Goal: Information Seeking & Learning: Learn about a topic

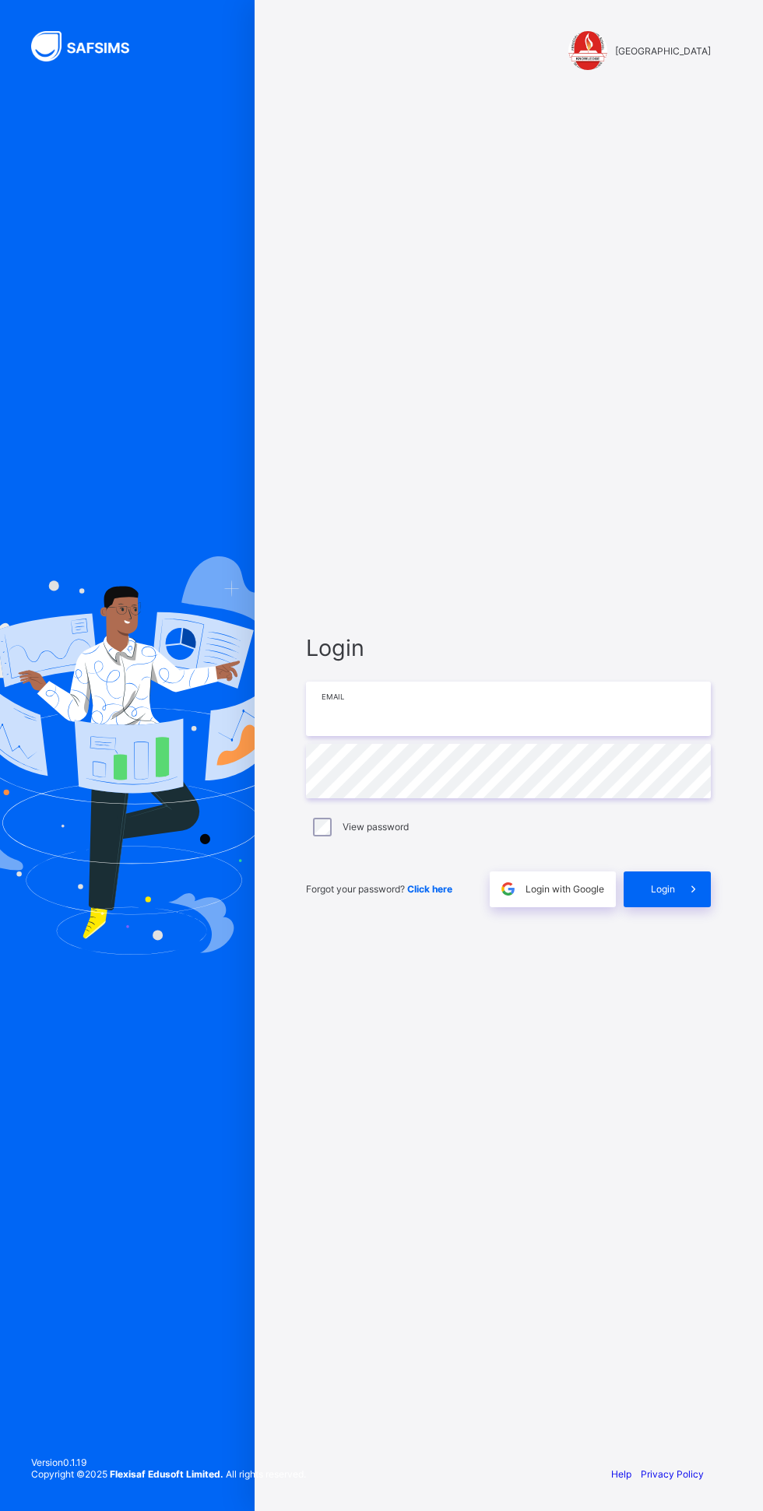
click at [504, 736] on input "email" at bounding box center [508, 709] width 405 height 54
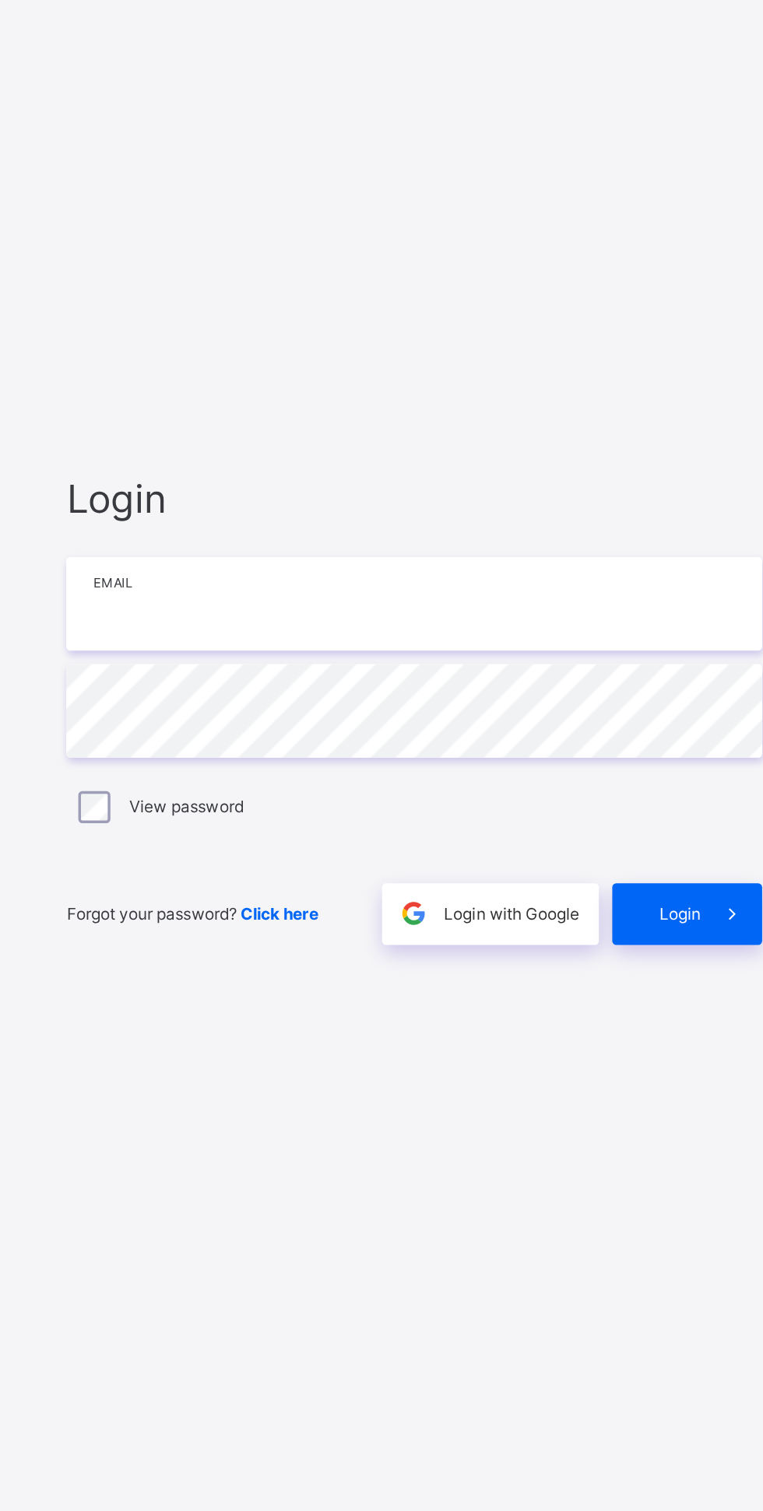
type input "**********"
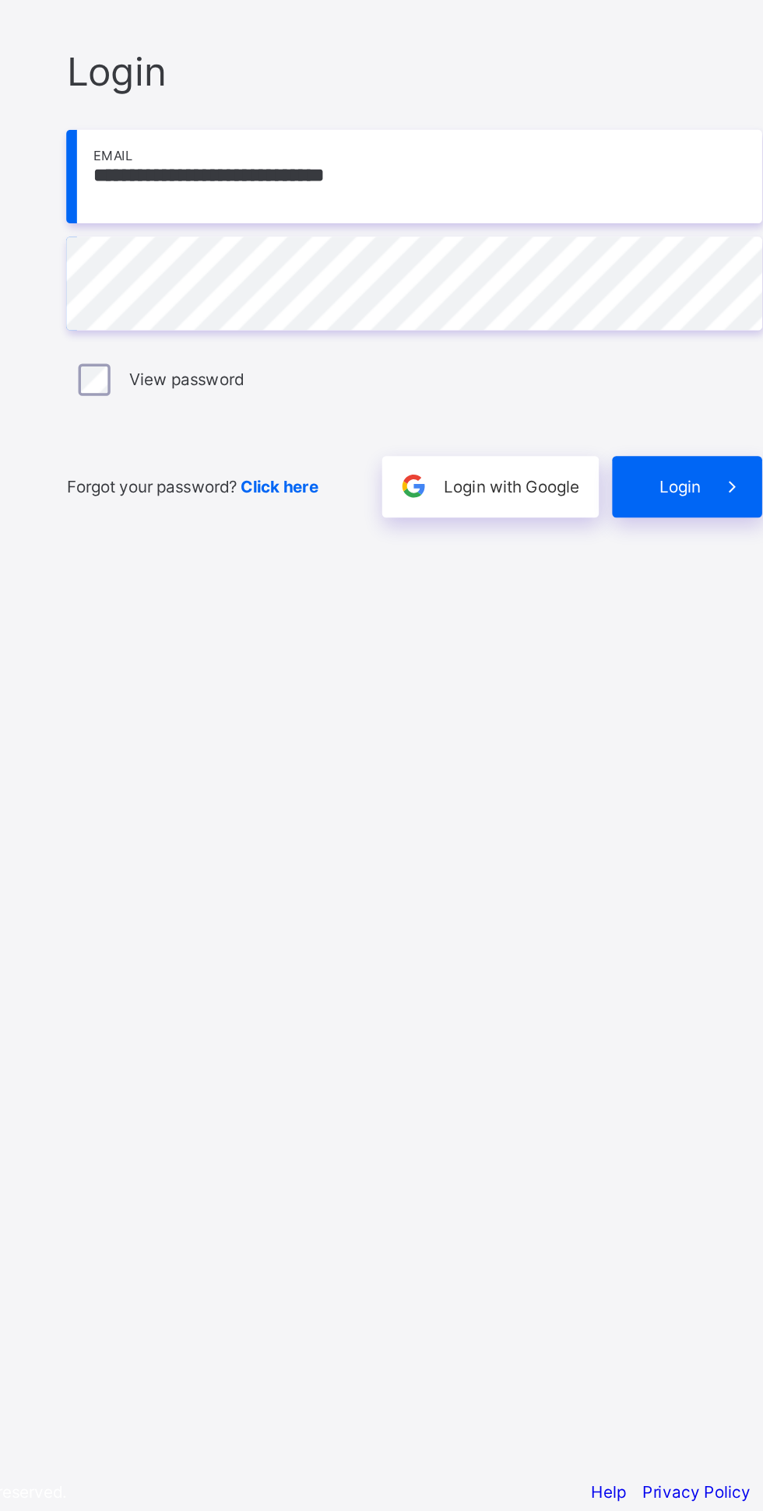
click at [674, 895] on span "Login" at bounding box center [663, 889] width 24 height 12
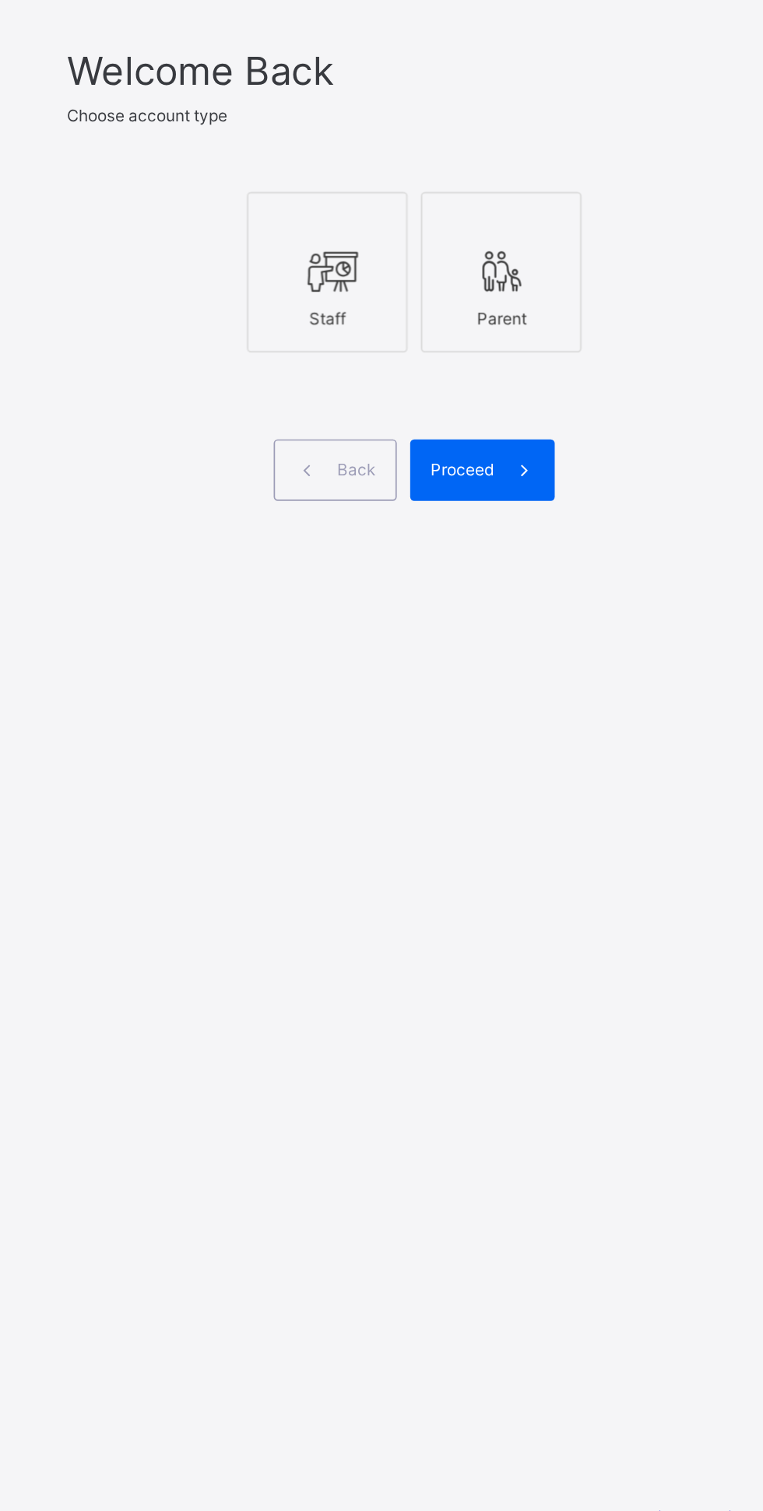
click at [479, 763] on div at bounding box center [457, 749] width 76 height 28
click at [563, 883] on span at bounding box center [572, 865] width 36 height 36
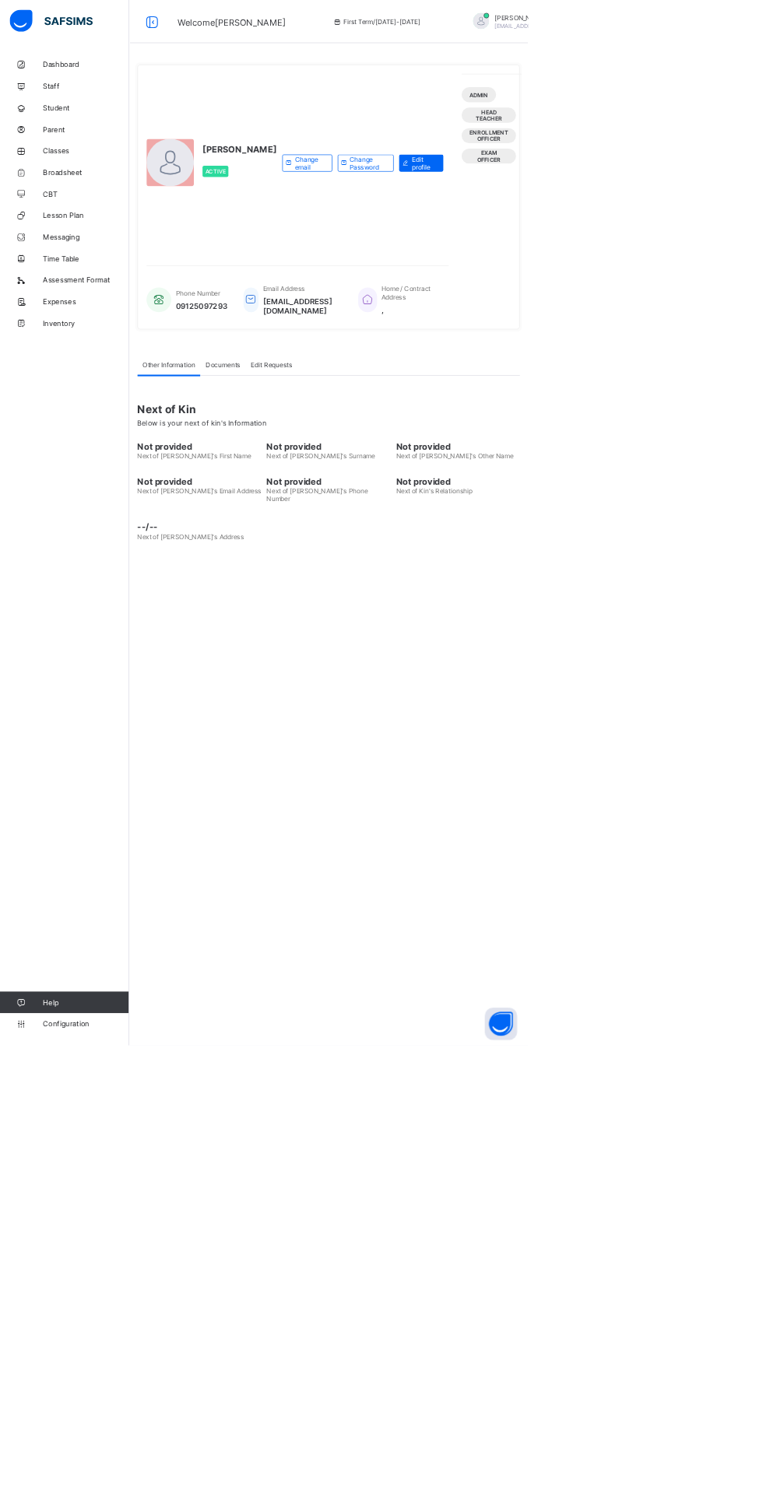
click at [61, 209] on link "Classes" at bounding box center [93, 217] width 187 height 31
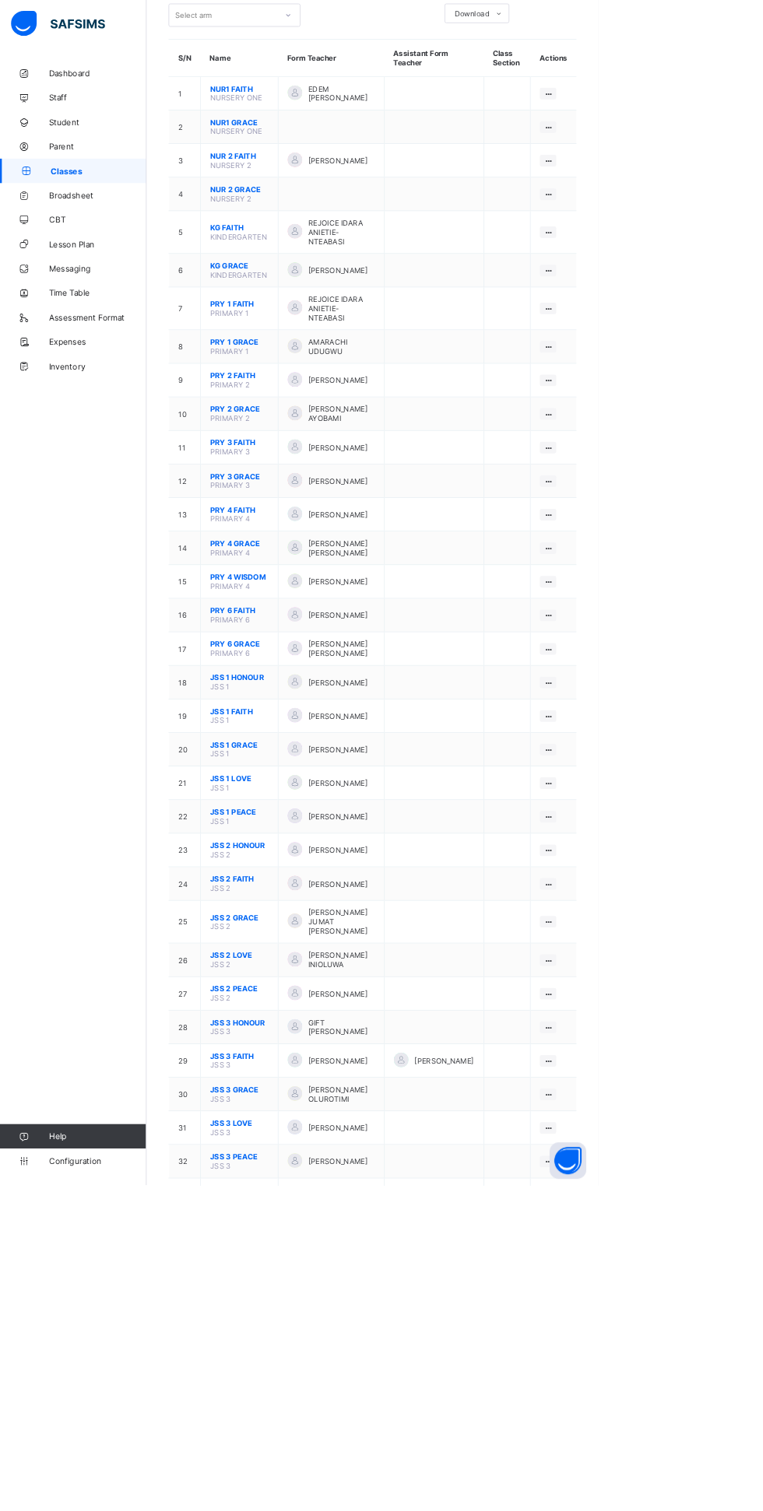
scroll to position [164, 0]
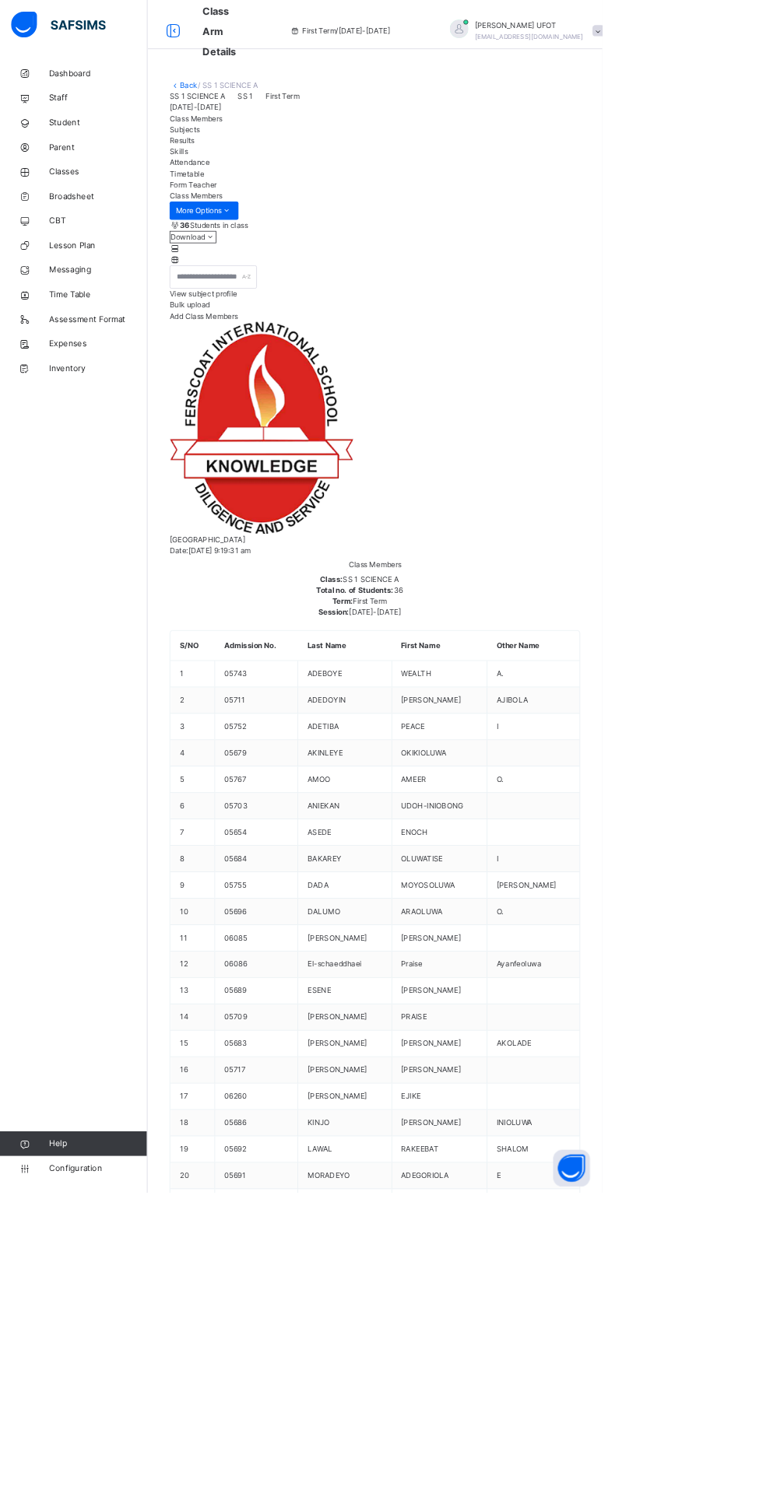
click at [300, 378] on span "View subject profile" at bounding box center [258, 373] width 86 height 12
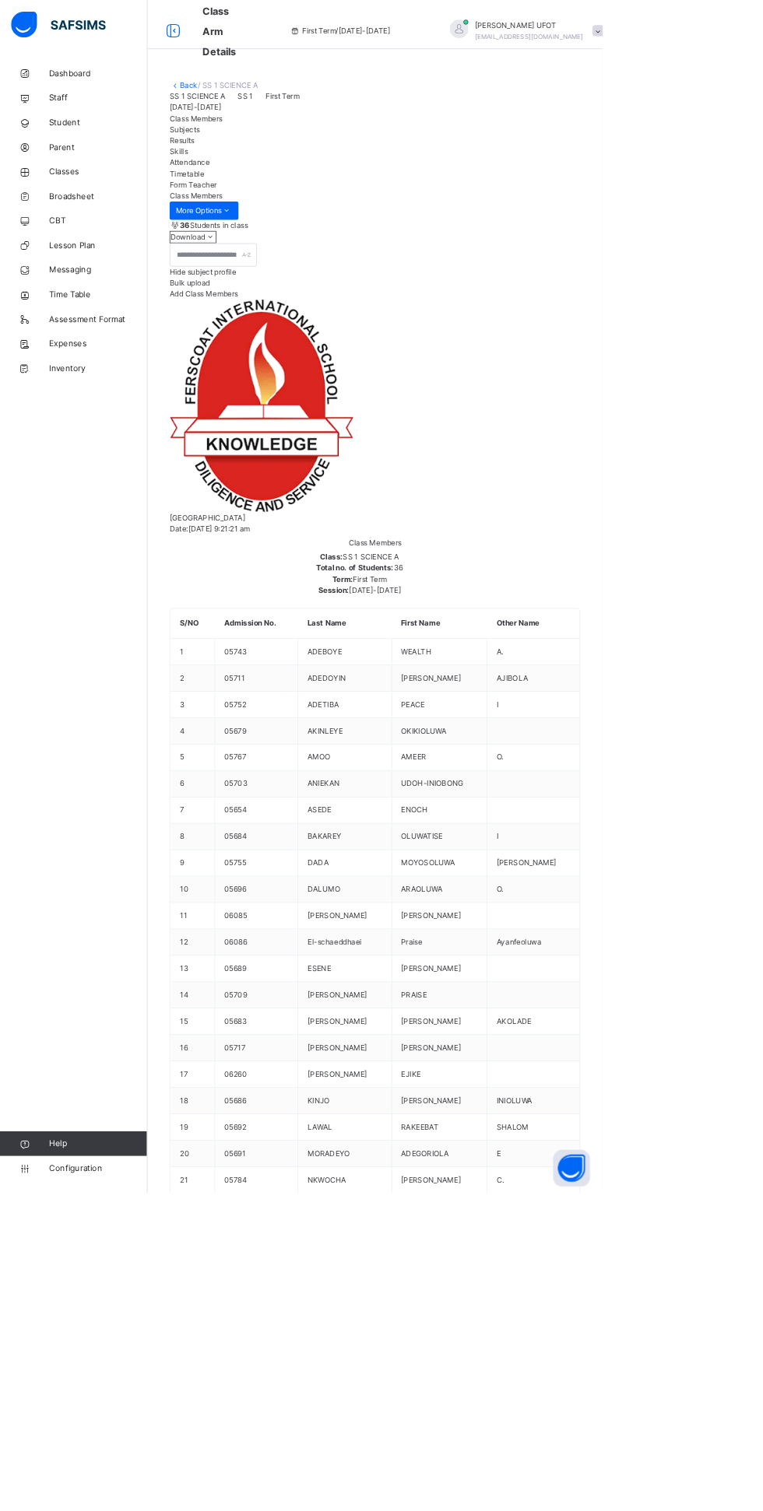
scroll to position [0, 515]
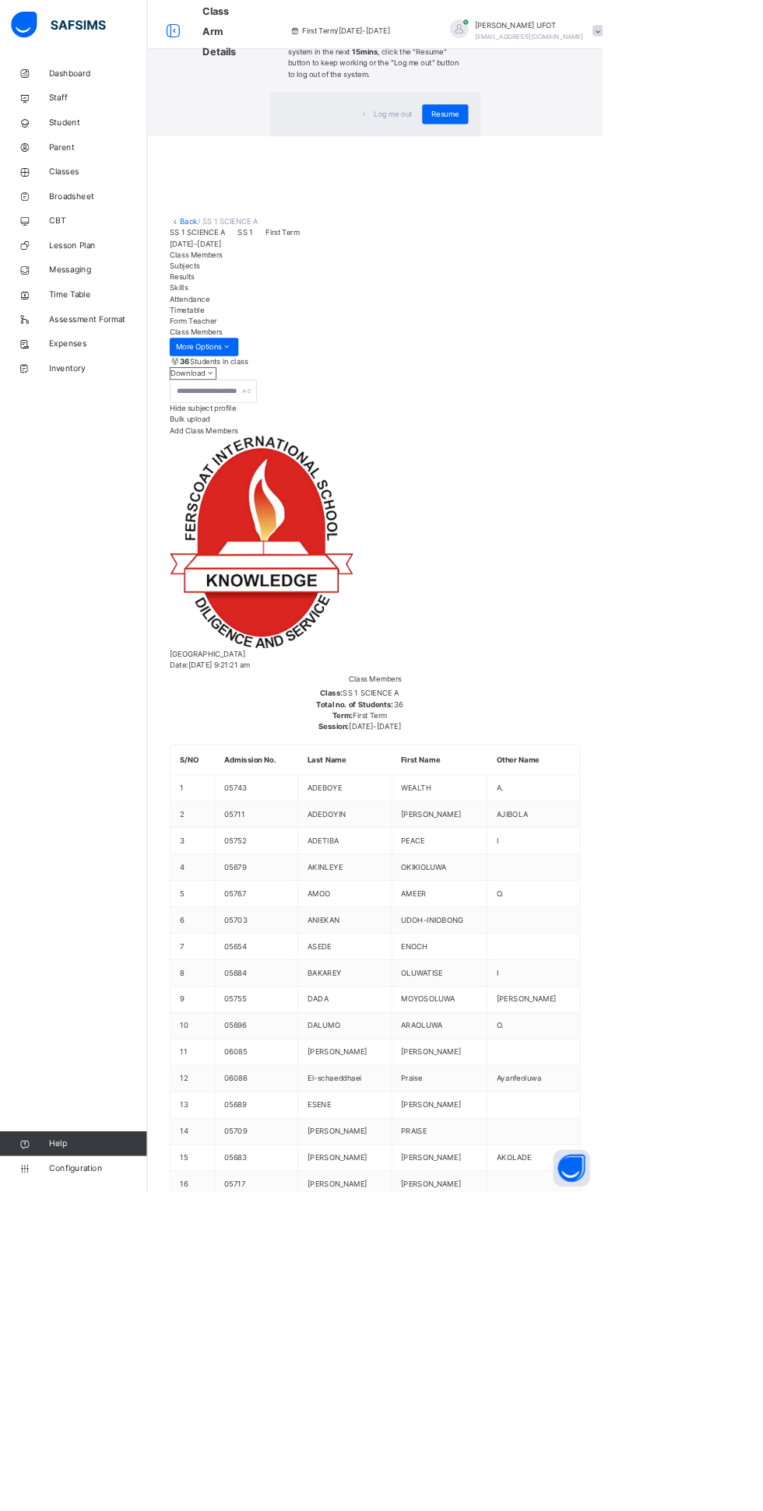
click at [575, 152] on span "Resume" at bounding box center [563, 145] width 35 height 14
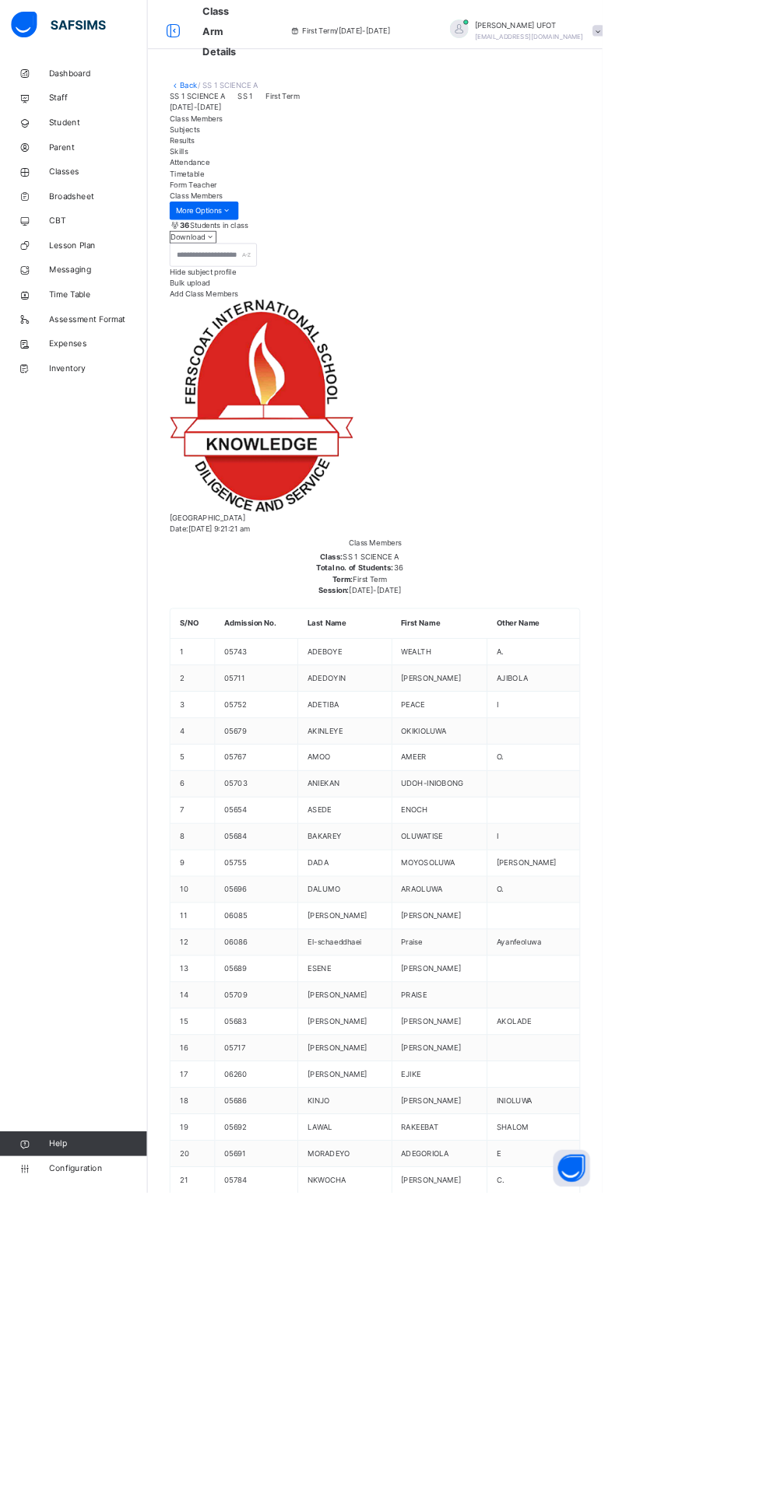
scroll to position [0, 2609]
